Goal: Information Seeking & Learning: Compare options

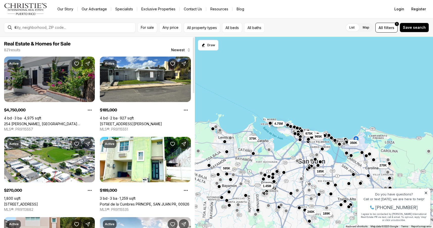
click at [38, 122] on link "254 [PERSON_NAME], [GEOGRAPHIC_DATA][PERSON_NAME], 00901" at bounding box center [49, 124] width 91 height 4
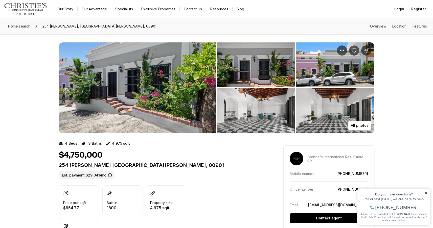
click at [110, 88] on img "View image gallery" at bounding box center [137, 87] width 157 height 91
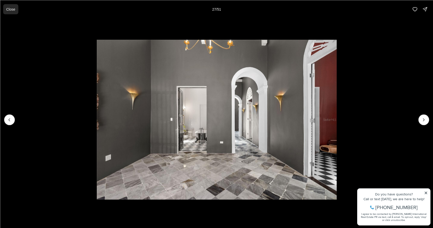
click at [13, 10] on p "Close" at bounding box center [10, 9] width 9 height 4
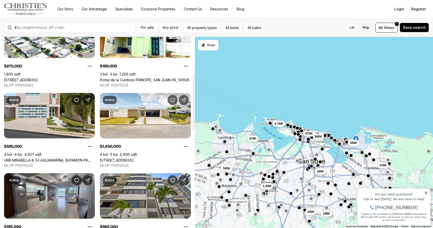
scroll to position [128, 0]
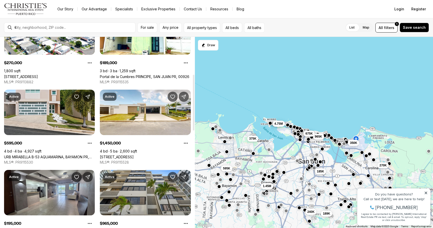
drag, startPoint x: 194, startPoint y: 79, endPoint x: 196, endPoint y: 116, distance: 37.5
click at [196, 116] on div "Real Estate & Homes for Sale 821 results Newest Active $4,750,000 4 bd 3 ba 4,9…" at bounding box center [216, 132] width 433 height 191
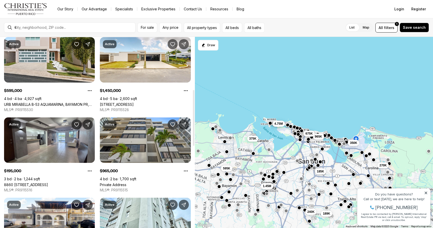
drag, startPoint x: 193, startPoint y: 111, endPoint x: 194, endPoint y: 125, distance: 13.9
click at [194, 126] on div at bounding box center [194, 118] width 2 height 56
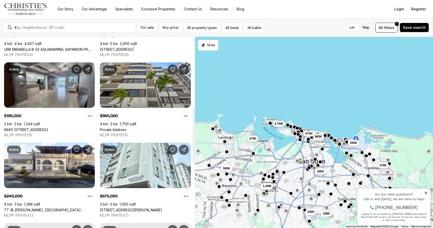
scroll to position [241, 0]
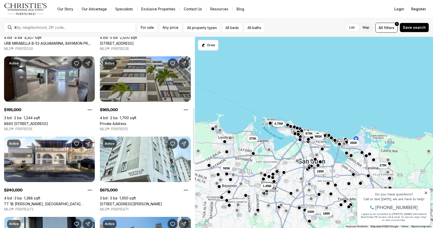
drag, startPoint x: 193, startPoint y: 101, endPoint x: 193, endPoint y: 120, distance: 18.4
click at [193, 120] on div at bounding box center [194, 136] width 2 height 56
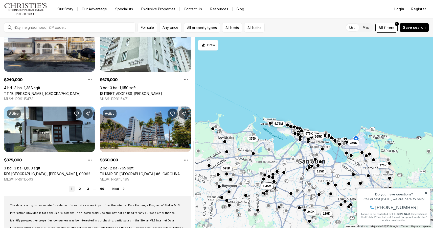
scroll to position [355, 0]
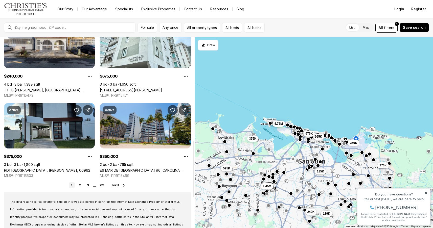
drag, startPoint x: 193, startPoint y: 120, endPoint x: 195, endPoint y: 153, distance: 33.4
click at [195, 153] on div "Real Estate & Homes for Sale 821 results Newest Active $4,750,000 4 bd 3 ba 4,9…" at bounding box center [216, 132] width 433 height 191
click at [118, 185] on span "Next" at bounding box center [115, 186] width 7 height 4
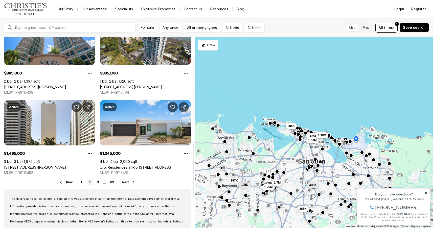
scroll to position [360, 0]
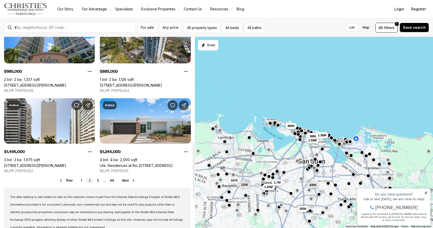
drag, startPoint x: 193, startPoint y: 82, endPoint x: 193, endPoint y: 188, distance: 105.4
click at [193, 188] on div at bounding box center [194, 171] width 2 height 56
click at [126, 181] on span "Next" at bounding box center [125, 181] width 7 height 4
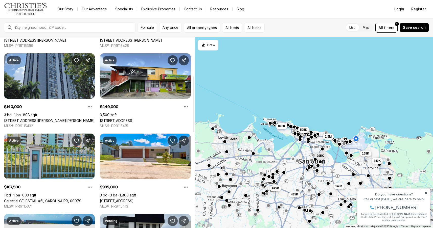
scroll to position [172, 0]
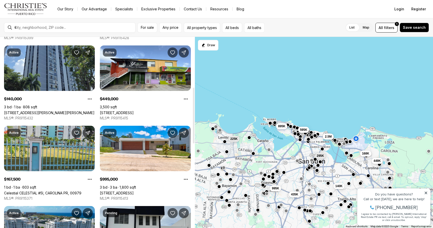
drag, startPoint x: 193, startPoint y: 75, endPoint x: 195, endPoint y: 125, distance: 50.3
click at [195, 125] on div "Real Estate & Homes for Sale 821 results Newest Pending $295,000 3 bd 2 ba 1,33…" at bounding box center [216, 132] width 433 height 191
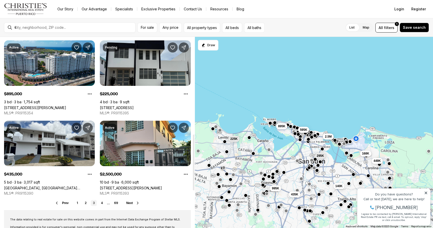
scroll to position [360, 0]
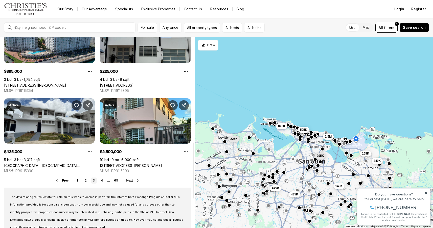
drag, startPoint x: 193, startPoint y: 98, endPoint x: 192, endPoint y: 153, distance: 54.6
click at [193, 153] on div at bounding box center [194, 171] width 2 height 56
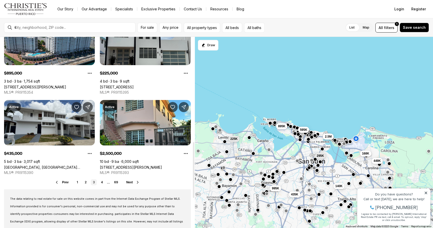
click at [129, 183] on span "Next" at bounding box center [129, 183] width 7 height 4
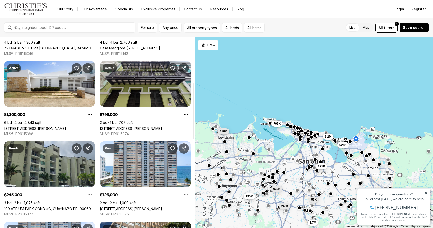
scroll to position [157, 0]
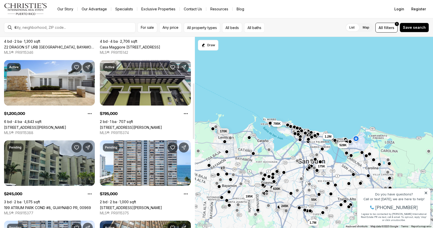
drag, startPoint x: 193, startPoint y: 69, endPoint x: 197, endPoint y: 115, distance: 46.2
click at [197, 115] on div "Real Estate & Homes for Sale 821 results Newest Active $1,695,000 6 bd 6 ba 4,1…" at bounding box center [216, 132] width 433 height 191
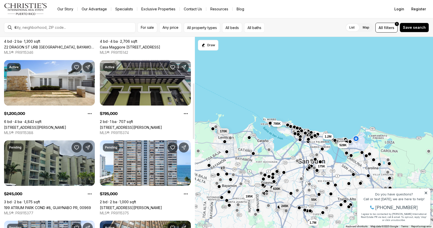
click at [156, 125] on link "307 SAN SEBASTIAN #2-B, SAN JUAN PR, 00901" at bounding box center [131, 127] width 62 height 4
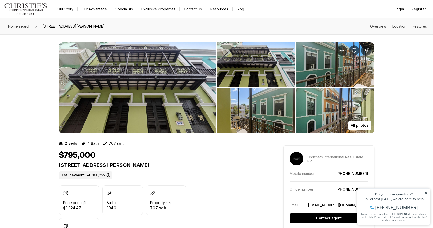
click at [144, 98] on img "View image gallery" at bounding box center [137, 87] width 157 height 91
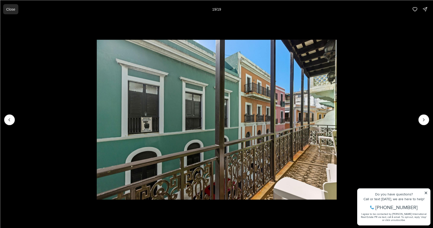
click at [11, 9] on p "Close" at bounding box center [10, 9] width 9 height 4
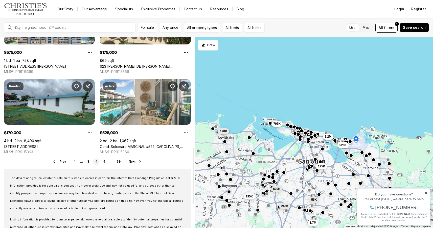
scroll to position [384, 0]
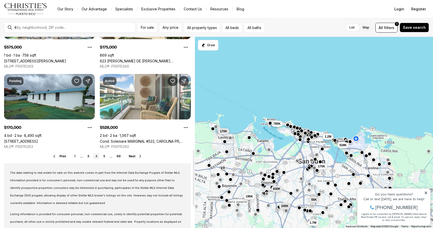
drag, startPoint x: 194, startPoint y: 98, endPoint x: 192, endPoint y: 165, distance: 66.5
click at [193, 165] on div at bounding box center [194, 178] width 2 height 56
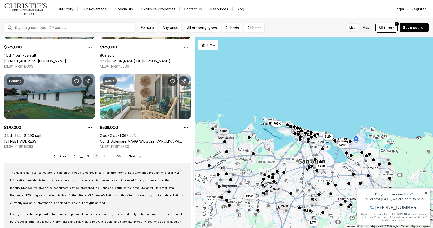
click at [38, 139] on link "[STREET_ADDRESS]" at bounding box center [21, 141] width 34 height 4
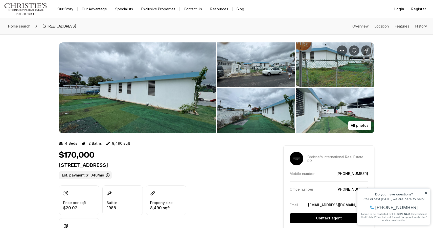
click at [122, 101] on img "View image gallery" at bounding box center [137, 87] width 157 height 91
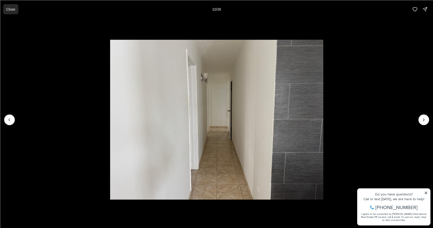
click at [11, 9] on p "Close" at bounding box center [10, 9] width 9 height 4
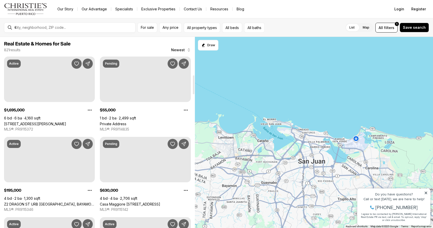
scroll to position [384, 0]
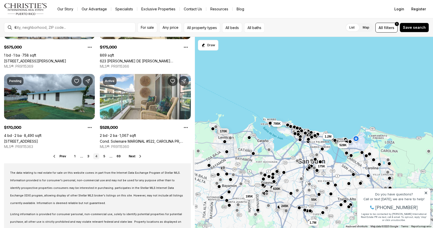
click at [130, 157] on span "Next" at bounding box center [132, 157] width 7 height 4
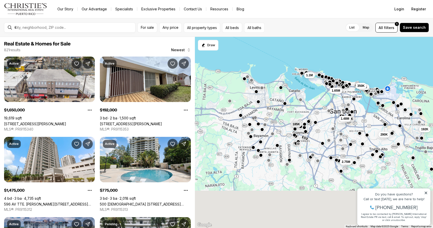
drag, startPoint x: 261, startPoint y: 209, endPoint x: 377, endPoint y: 35, distance: 209.6
click at [377, 35] on div "For sale Any price All property types All beds All baths List Map List Map All …" at bounding box center [216, 123] width 433 height 210
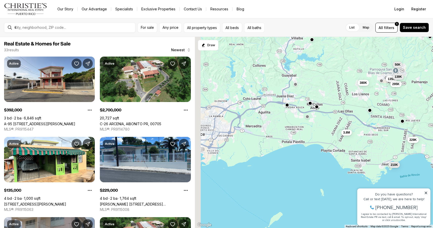
drag, startPoint x: 265, startPoint y: 106, endPoint x: 351, endPoint y: 98, distance: 86.8
click at [351, 98] on div "392K 2.7M 2.7M 135K 229K 295K 50K 210K 3.8M 380K 300K 139K" at bounding box center [314, 133] width 238 height 192
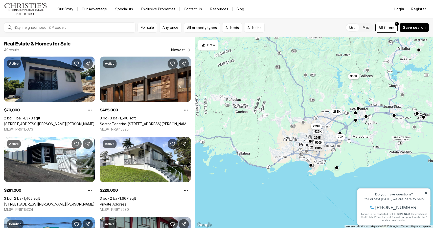
drag, startPoint x: 242, startPoint y: 128, endPoint x: 347, endPoint y: 138, distance: 105.8
click at [347, 138] on div "135K 229K 295K 70K 425K 281K 229K 259K 330K 237K 500K 160K" at bounding box center [314, 133] width 238 height 192
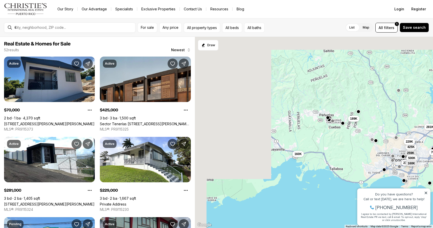
drag, startPoint x: 243, startPoint y: 128, endPoint x: 364, endPoint y: 146, distance: 122.7
click at [364, 146] on div "70K 425K 281K 229K 259K 330K 237K 500K 160K 350K 189K 160K" at bounding box center [314, 133] width 238 height 192
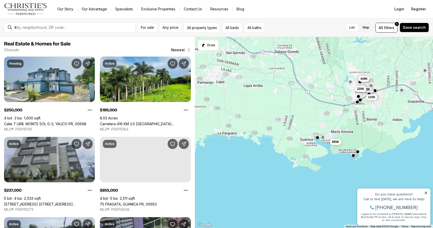
drag, startPoint x: 259, startPoint y: 172, endPoint x: 373, endPoint y: 121, distance: 125.2
click at [373, 121] on div "237K 205K 189K 160K 195K 250K 855K 125K 449K 115K 1.45M 220K" at bounding box center [314, 133] width 238 height 192
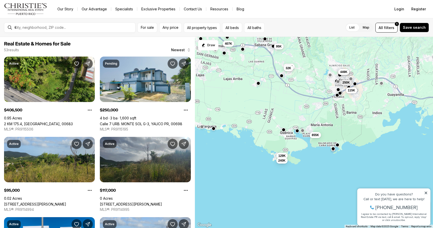
drag, startPoint x: 376, startPoint y: 114, endPoint x: 327, endPoint y: 111, distance: 48.9
click at [327, 111] on div "250K 855K 125K 449K 115K 407K 95K 117K 32K 129K 295K 240K" at bounding box center [314, 133] width 238 height 192
click at [284, 132] on div at bounding box center [284, 130] width 4 height 4
click at [283, 156] on span "129K" at bounding box center [281, 155] width 7 height 4
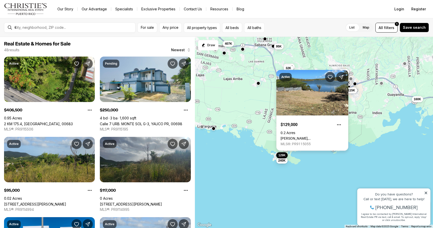
click at [310, 136] on link "[PERSON_NAME], [GEOGRAPHIC_DATA]. A-7-A, GUANICA PR, 00653" at bounding box center [312, 138] width 63 height 4
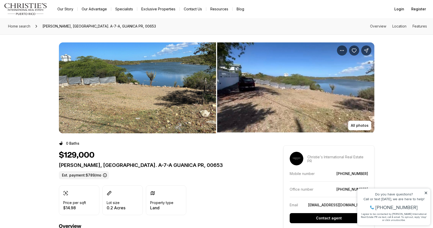
click at [122, 77] on img "View image gallery" at bounding box center [137, 87] width 157 height 91
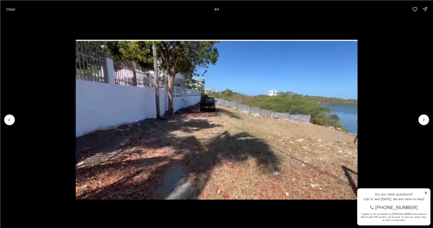
click at [422, 122] on div at bounding box center [423, 119] width 11 height 11
click at [10, 9] on p "Close" at bounding box center [10, 9] width 9 height 4
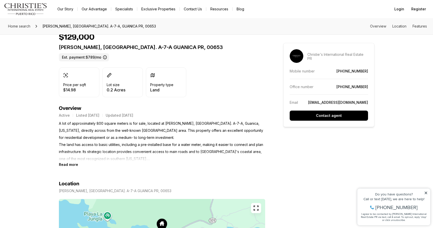
scroll to position [111, 0]
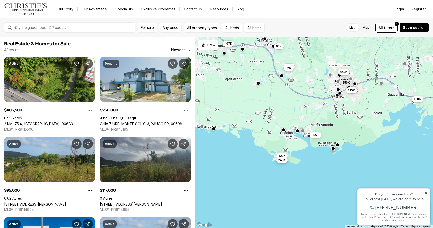
click at [283, 160] on span "240K" at bounding box center [281, 160] width 7 height 4
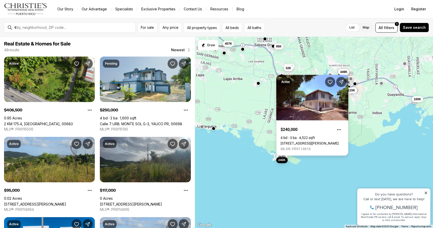
click at [307, 142] on link "[STREET_ADDRESS][PERSON_NAME]" at bounding box center [310, 144] width 58 height 4
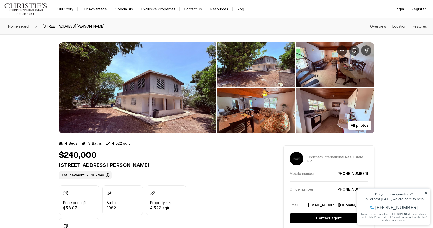
click at [144, 95] on img "View image gallery" at bounding box center [137, 87] width 157 height 91
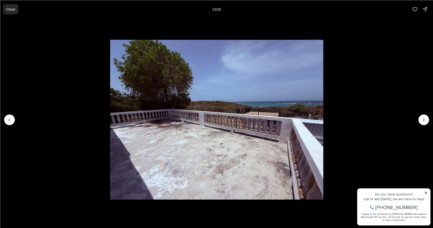
click at [12, 9] on p "Close" at bounding box center [10, 9] width 9 height 4
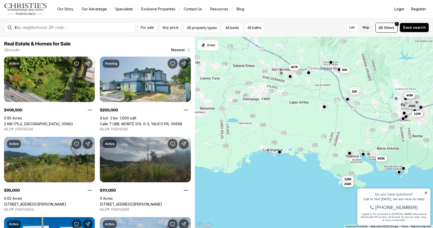
drag, startPoint x: 234, startPoint y: 93, endPoint x: 303, endPoint y: 120, distance: 74.1
click at [303, 120] on div "407K 250K 95K 117K 32K 855K 129K 160K 125K 449K 115K 240K" at bounding box center [314, 133] width 238 height 192
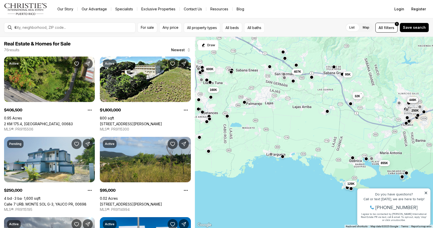
click at [271, 155] on button "button" at bounding box center [271, 154] width 4 height 4
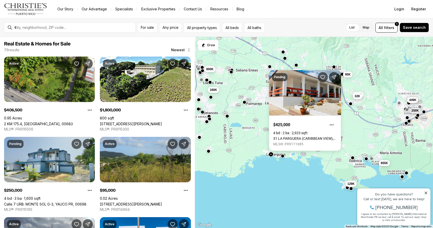
click at [283, 156] on button "button" at bounding box center [282, 156] width 4 height 4
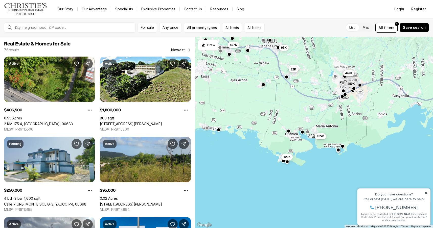
drag, startPoint x: 317, startPoint y: 156, endPoint x: 246, endPoint y: 128, distance: 75.9
click at [246, 129] on div "407K 250K 95K 117K 32K 855K 129K 125K 449K 1.8M 600K 160K" at bounding box center [314, 133] width 238 height 192
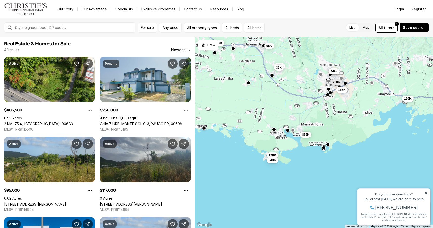
click at [323, 147] on button "button" at bounding box center [323, 148] width 4 height 4
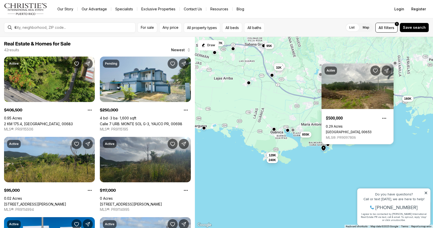
click at [315, 159] on div "407K 250K 95K 117K 32K 855K 129K 125K 449K 115K 240K 160K" at bounding box center [314, 133] width 238 height 192
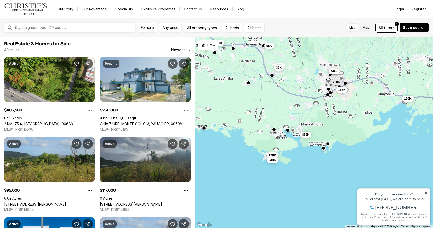
click at [328, 144] on button "button" at bounding box center [328, 144] width 4 height 4
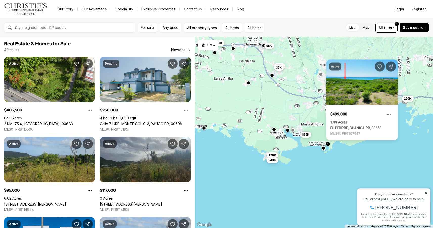
click at [253, 184] on div "407K 250K 95K 117K 32K 855K 129K 125K 449K 115K 240K 160K" at bounding box center [314, 133] width 238 height 192
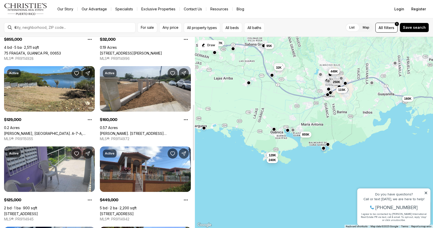
scroll to position [230, 0]
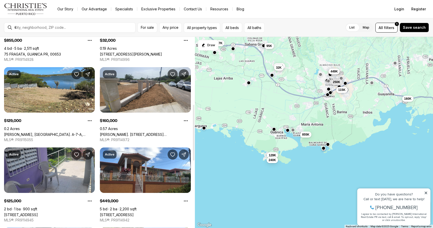
drag, startPoint x: 194, startPoint y: 77, endPoint x: 193, endPoint y: 145, distance: 67.5
click at [193, 145] on div at bounding box center [194, 133] width 2 height 56
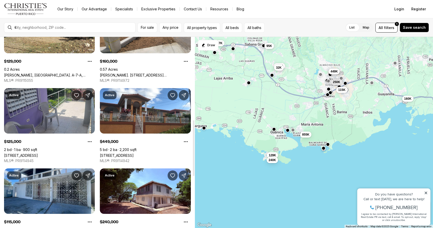
scroll to position [292, 0]
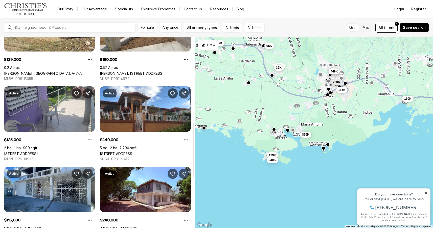
drag, startPoint x: 193, startPoint y: 139, endPoint x: 192, endPoint y: 157, distance: 18.0
click at [193, 157] on div at bounding box center [194, 151] width 2 height 56
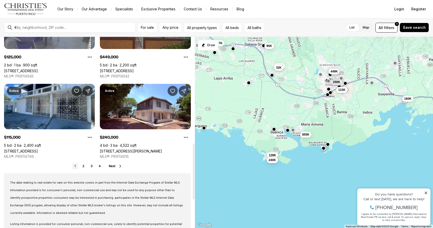
scroll to position [390, 0]
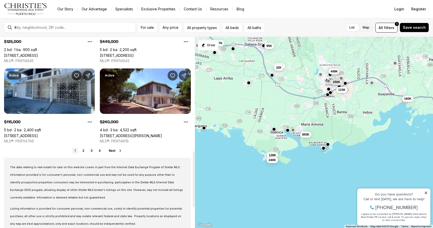
drag, startPoint x: 193, startPoint y: 148, endPoint x: 193, endPoint y: 177, distance: 28.8
click at [193, 177] on div at bounding box center [194, 179] width 2 height 56
click at [113, 150] on span "Next" at bounding box center [112, 151] width 7 height 4
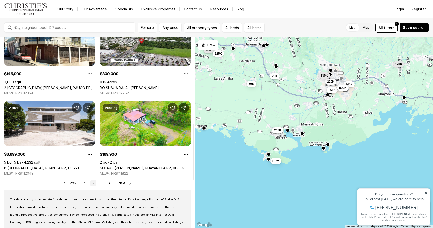
scroll to position [370, 0]
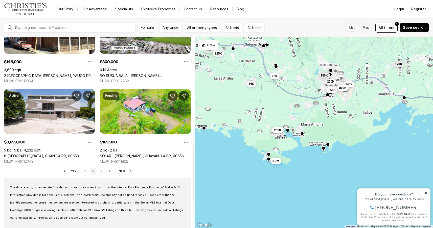
drag, startPoint x: 193, startPoint y: 64, endPoint x: 201, endPoint y: 173, distance: 108.4
click at [201, 173] on div "Real Estate & Homes for Sale 42 results Newest Active $219,900 3 bd 2 ba 1 sqft…" at bounding box center [216, 132] width 433 height 191
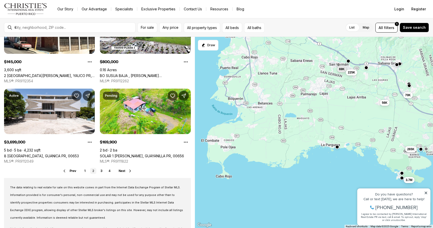
drag, startPoint x: 222, startPoint y: 93, endPoint x: 355, endPoint y: 111, distance: 134.7
click at [356, 112] on div "220K 69K 850K 265K 225K 56K 150K 70K 145K 800K 3.7M 170K" at bounding box center [314, 133] width 238 height 192
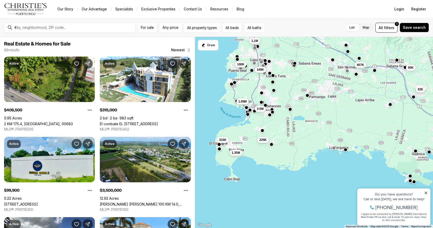
click at [240, 64] on span "100K" at bounding box center [240, 64] width 7 height 4
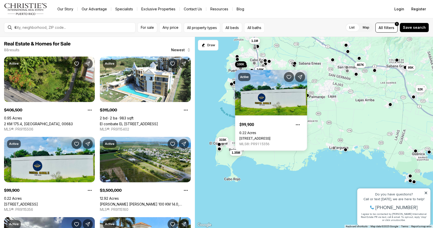
click at [216, 74] on div "407K 95K 117K 32K 315K 100K 3.5M 149K 1.05M 225K 1.35M 1.1M" at bounding box center [314, 133] width 238 height 192
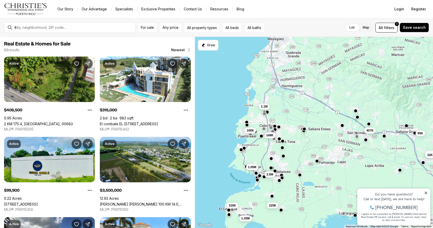
drag, startPoint x: 270, startPoint y: 82, endPoint x: 279, endPoint y: 148, distance: 66.9
click at [279, 148] on div "407K 95K 117K 32K 315K 100K 3.5M 149K 1.05M 225K 1.35M 1.1M" at bounding box center [314, 133] width 238 height 192
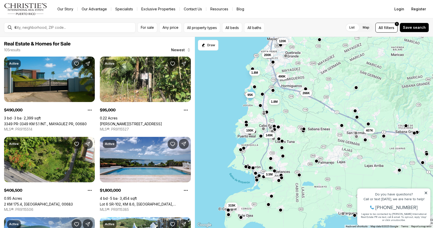
click at [251, 94] on span "95K" at bounding box center [250, 95] width 6 height 4
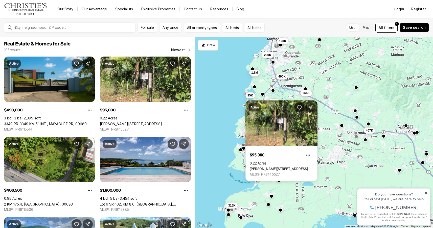
click at [225, 115] on div "407K 315K 100K 3.5M 149K 490K 120K 266K 95K 1.8M 200K 1.8M" at bounding box center [314, 133] width 238 height 192
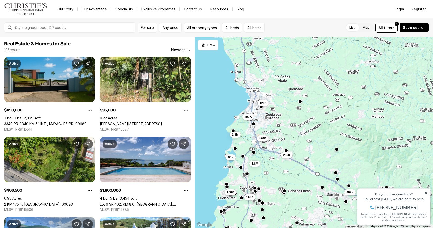
drag, startPoint x: 272, startPoint y: 76, endPoint x: 252, endPoint y: 138, distance: 64.9
click at [252, 138] on div "407K 315K 100K 3.5M 149K 490K 120K 266K 95K 1.8M 200K 1.8M" at bounding box center [314, 133] width 238 height 192
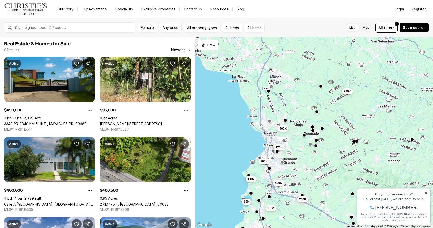
drag, startPoint x: 275, startPoint y: 83, endPoint x: 292, endPoint y: 131, distance: 50.5
click at [292, 131] on div "407K 100K 149K 490K 120K 266K 95K 1.8M 200K 1.8M 400K 289K" at bounding box center [314, 133] width 238 height 192
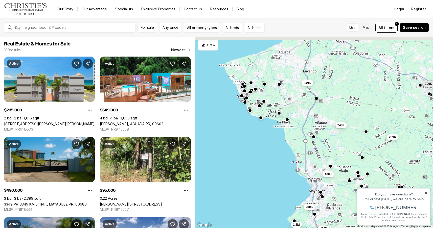
drag, startPoint x: 264, startPoint y: 85, endPoint x: 311, endPoint y: 129, distance: 64.7
click at [311, 129] on div "490K 266K 95K 1.8M 200K 1.8M 400K 289K 240K 190K 649K" at bounding box center [314, 133] width 238 height 192
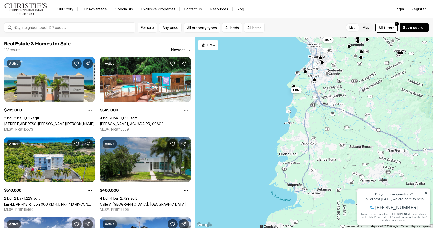
drag, startPoint x: 310, startPoint y: 157, endPoint x: 306, endPoint y: 7, distance: 150.7
click at [306, 7] on div "Go to: Homepage Our Story Our Advantage Specialists Exclusive Properties Contac…" at bounding box center [216, 114] width 433 height 228
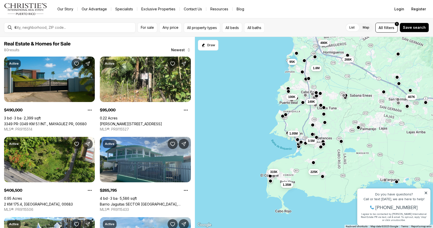
click at [270, 176] on button "button" at bounding box center [270, 176] width 4 height 4
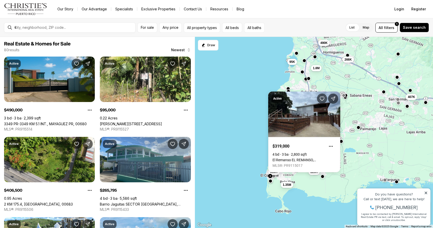
click at [271, 183] on div "1.8M 490K 266K 407K 95K 315K 100K 1.05M 1.35M 3.5M 149K 225K" at bounding box center [314, 133] width 238 height 192
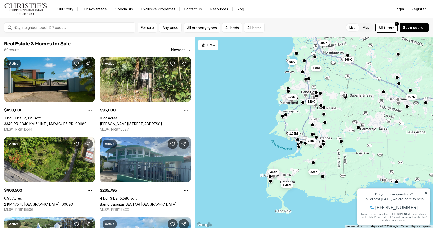
click at [271, 183] on div "1.8M 490K 266K 407K 95K 315K 100K 1.05M 1.35M 3.5M 149K 225K" at bounding box center [314, 133] width 238 height 192
click at [271, 180] on button "button" at bounding box center [270, 181] width 4 height 4
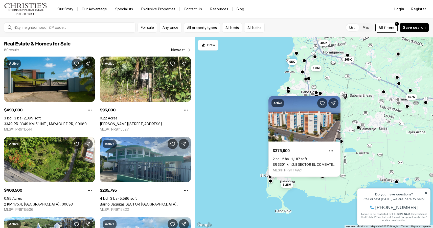
click at [270, 87] on div "1.8M 490K 266K 407K 95K 315K 100K 1.05M 1.35M 3.5M 149K 225K" at bounding box center [314, 133] width 238 height 192
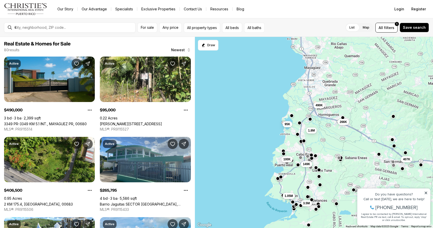
drag, startPoint x: 303, startPoint y: 78, endPoint x: 298, endPoint y: 141, distance: 63.4
click at [298, 141] on div "1.8M 490K 266K 407K 95K 315K 100K 1.05M 1.35M 3.5M 149K 225K" at bounding box center [314, 133] width 238 height 192
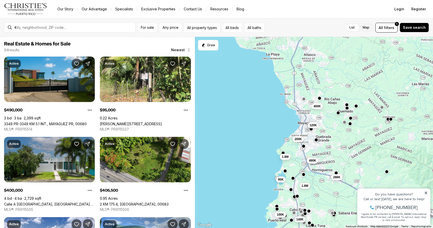
drag, startPoint x: 305, startPoint y: 93, endPoint x: 296, endPoint y: 156, distance: 64.2
click at [296, 156] on div "1.8M 490K 266K 407K 95K 100K 3.5M 149K 120K 400K 1.8M 200K" at bounding box center [314, 133] width 238 height 192
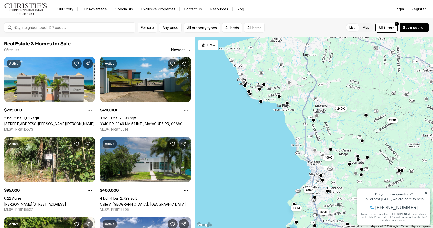
drag, startPoint x: 307, startPoint y: 108, endPoint x: 320, endPoint y: 151, distance: 44.7
click at [320, 151] on div "1.8M 490K 266K 407K 95K 100K 400K 1.8M 200K 289K 240K" at bounding box center [314, 133] width 238 height 192
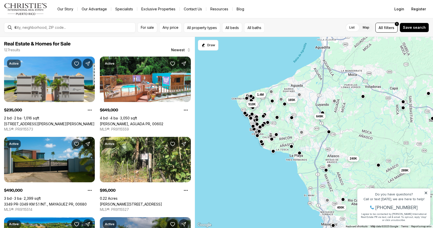
drag, startPoint x: 303, startPoint y: 127, endPoint x: 317, endPoint y: 181, distance: 56.0
click at [317, 182] on div "490K 266K 95K 400K 1.8M 289K 240K 649K 510K 1.4M 165K" at bounding box center [314, 133] width 238 height 192
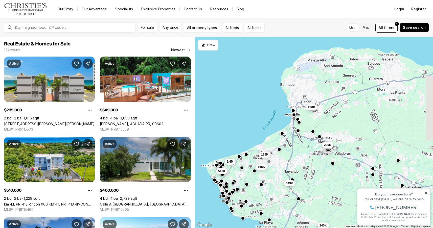
drag, startPoint x: 326, startPoint y: 123, endPoint x: 283, endPoint y: 203, distance: 91.0
click at [285, 202] on div "400K 289K 240K 649K 510K 1.4M 165K 139K 230K 50K 200K" at bounding box center [314, 133] width 238 height 192
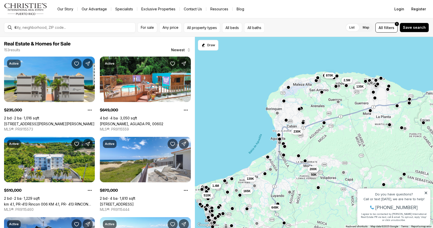
click at [268, 156] on button "button" at bounding box center [268, 157] width 4 height 4
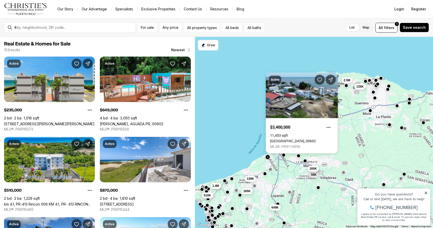
click at [317, 167] on button "200K" at bounding box center [313, 169] width 11 height 6
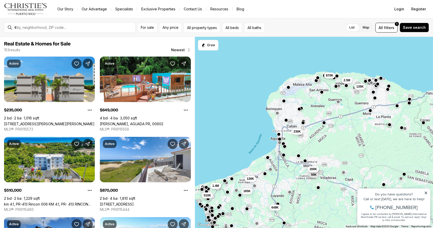
click at [278, 134] on button "button" at bounding box center [279, 134] width 4 height 4
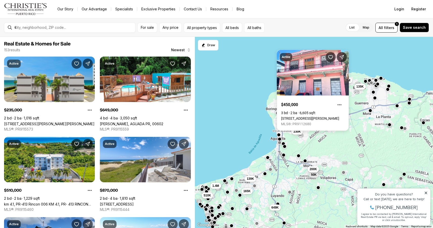
click at [253, 122] on div "649K 510K 1.4M 165K 139K 230K 50K 200K 870K 2.5M 135K" at bounding box center [314, 133] width 238 height 192
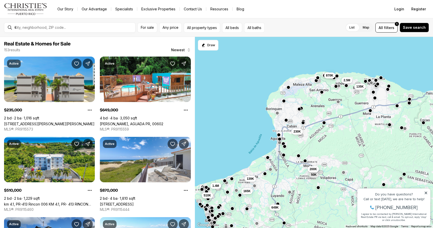
click at [381, 79] on button "button" at bounding box center [381, 78] width 4 height 4
